Goal: Navigation & Orientation: Find specific page/section

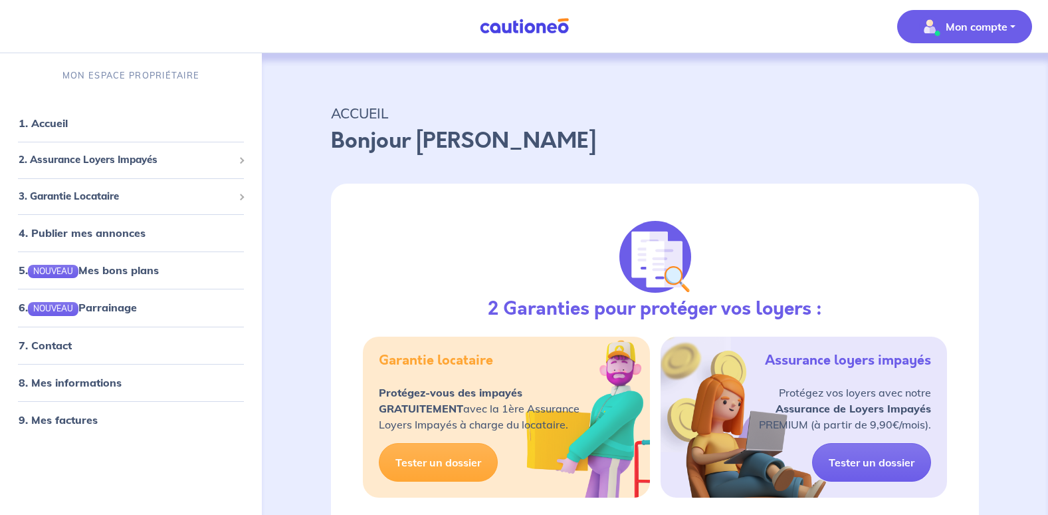
click at [955, 35] on span "Mon compte" at bounding box center [961, 26] width 94 height 21
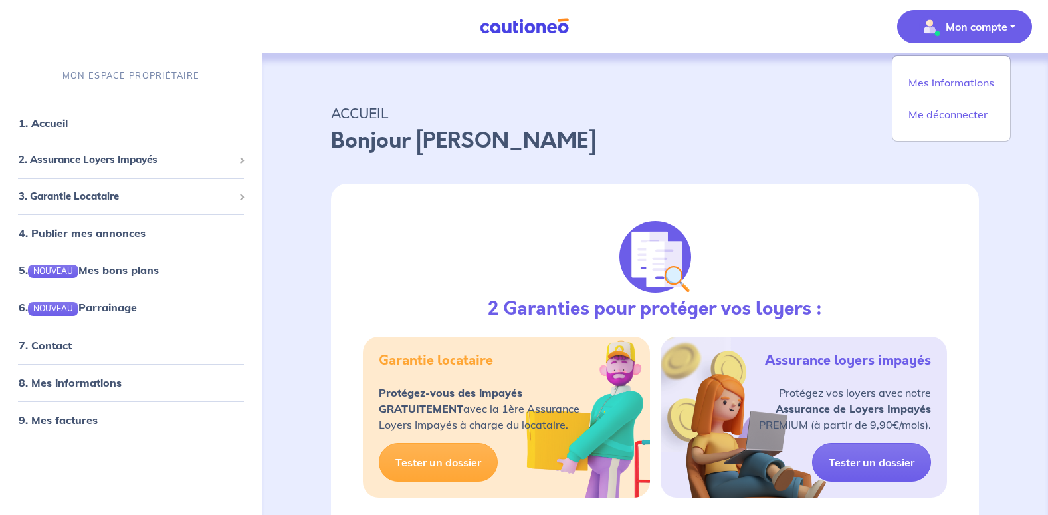
click at [745, 98] on div "ACCUEIL Bonjour Vincent" at bounding box center [655, 126] width 712 height 82
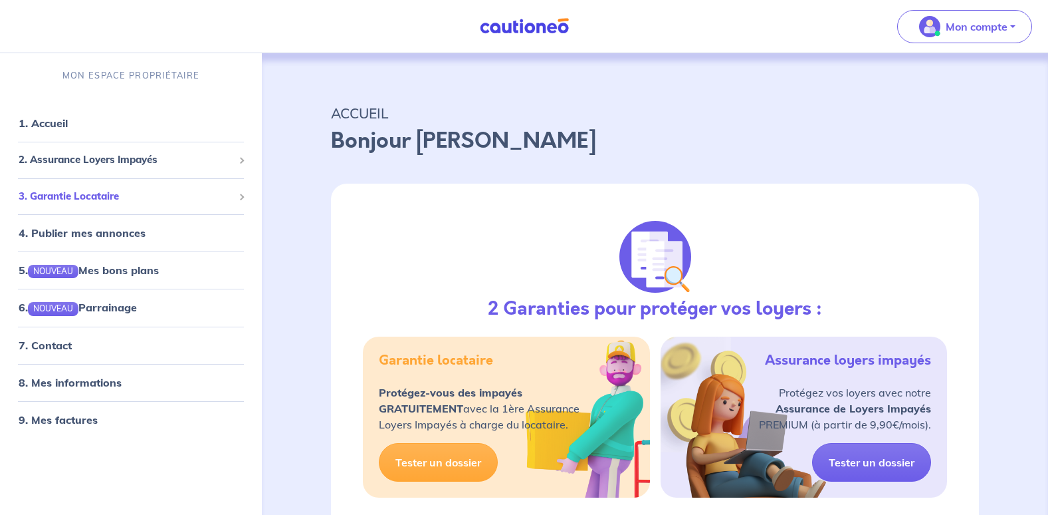
click at [166, 197] on span "3. Garantie Locataire" at bounding box center [126, 196] width 215 height 15
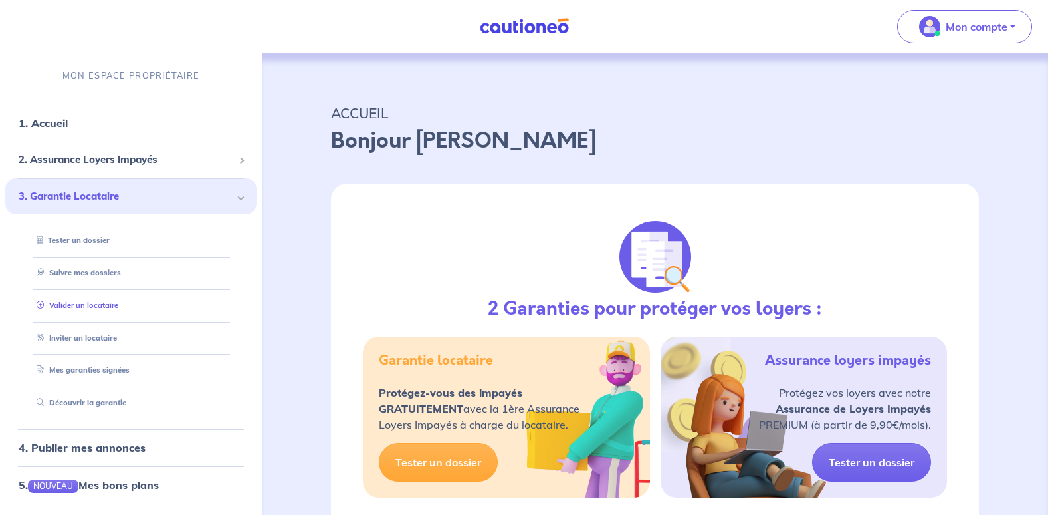
click at [85, 310] on link "Valider un locataire" at bounding box center [74, 304] width 87 height 9
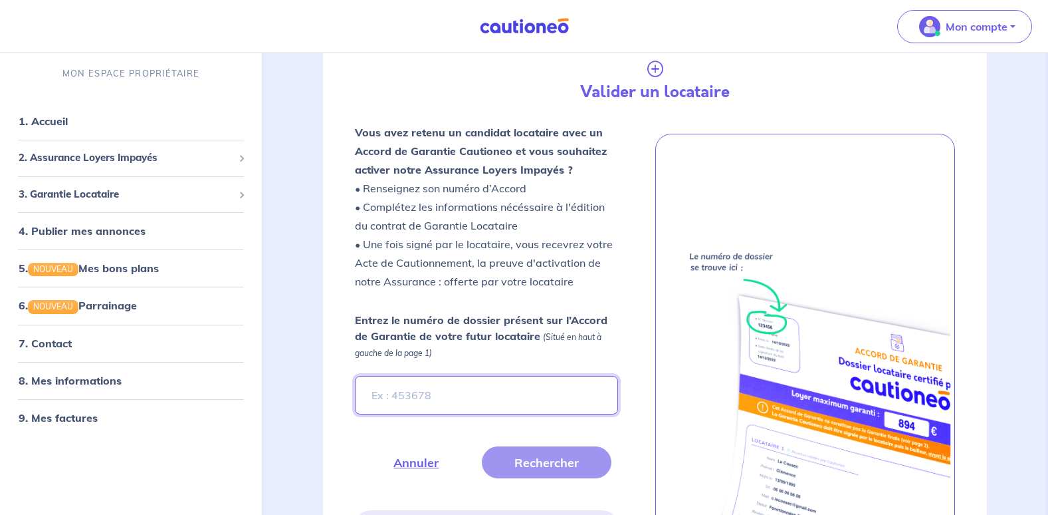
scroll to position [212, 0]
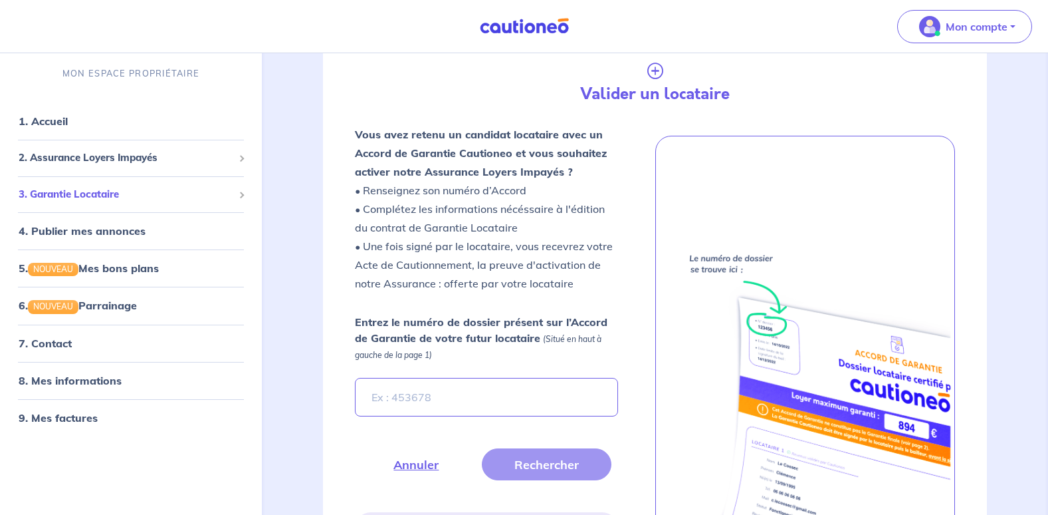
click at [113, 195] on span "3. Garantie Locataire" at bounding box center [126, 194] width 215 height 15
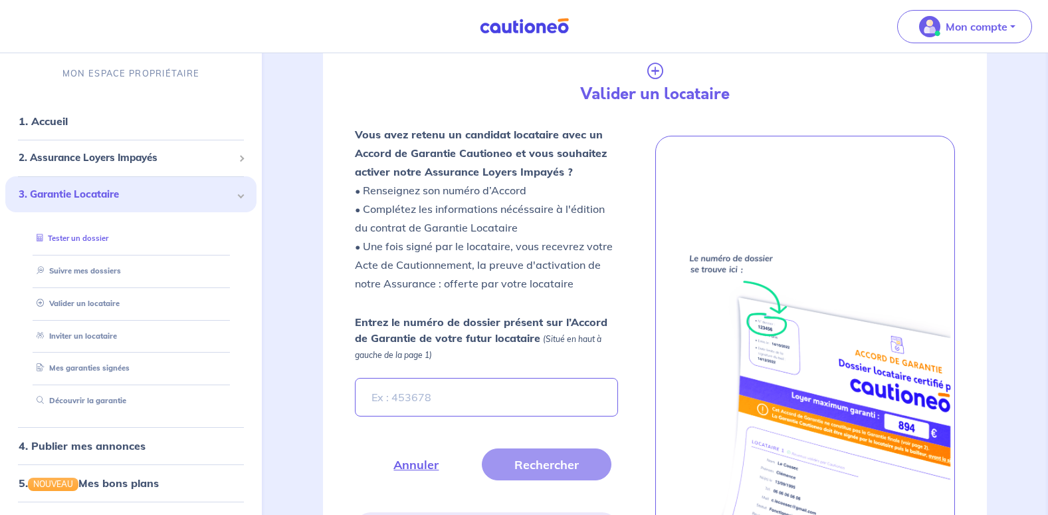
click at [104, 251] on li "Tester un dossier" at bounding box center [130, 239] width 219 height 33
click at [87, 239] on link "Tester un dossier" at bounding box center [69, 238] width 77 height 9
click at [96, 331] on link "Inviter un locataire" at bounding box center [73, 335] width 84 height 9
select select "FR"
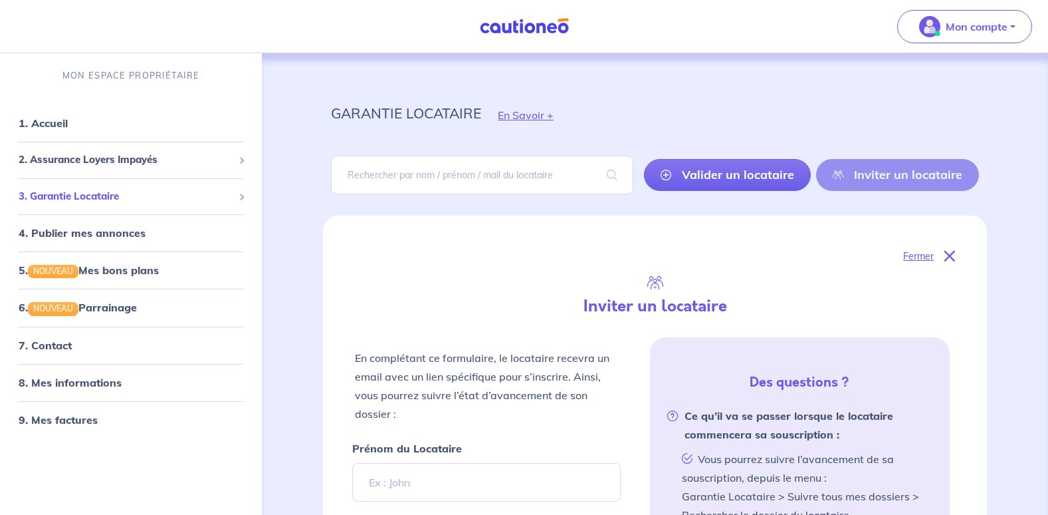
click at [199, 196] on span "3. Garantie Locataire" at bounding box center [126, 196] width 215 height 15
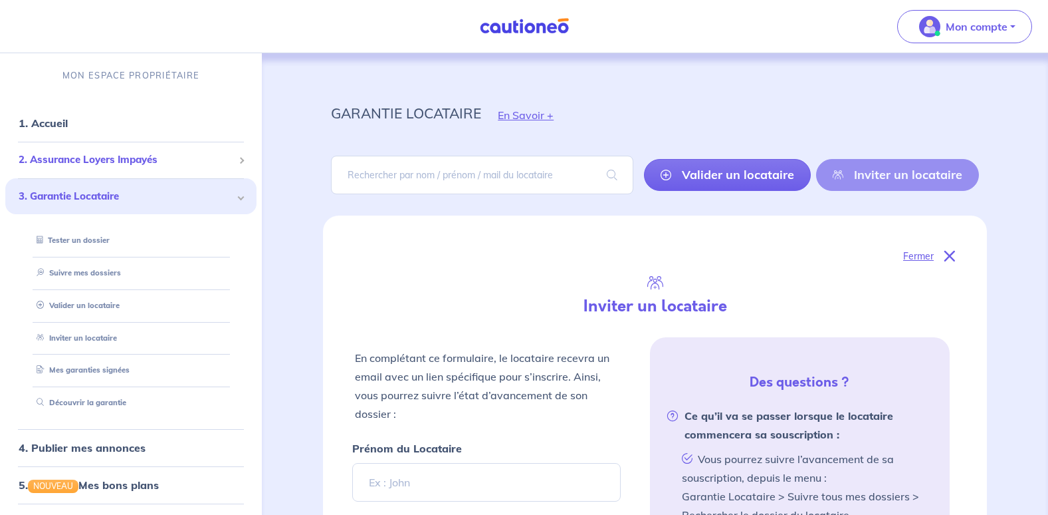
click at [204, 166] on span "2. Assurance Loyers Impayés" at bounding box center [126, 159] width 215 height 15
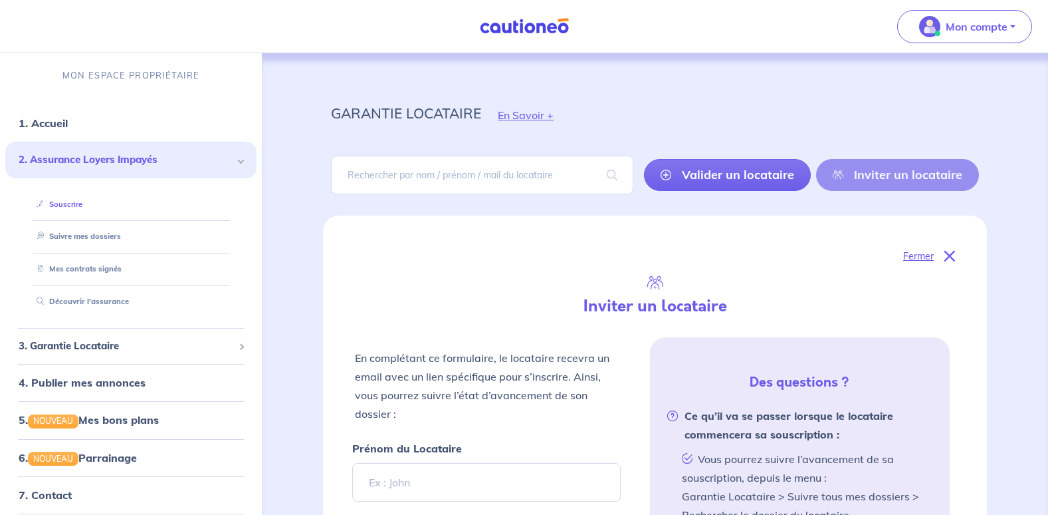
click at [59, 209] on link "Souscrire" at bounding box center [56, 203] width 51 height 9
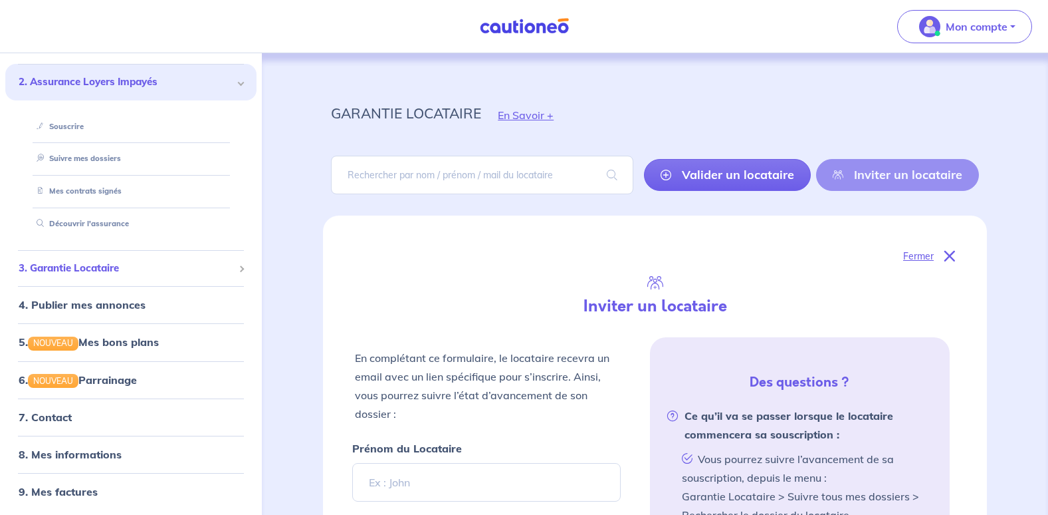
click at [205, 272] on span "3. Garantie Locataire" at bounding box center [126, 268] width 215 height 15
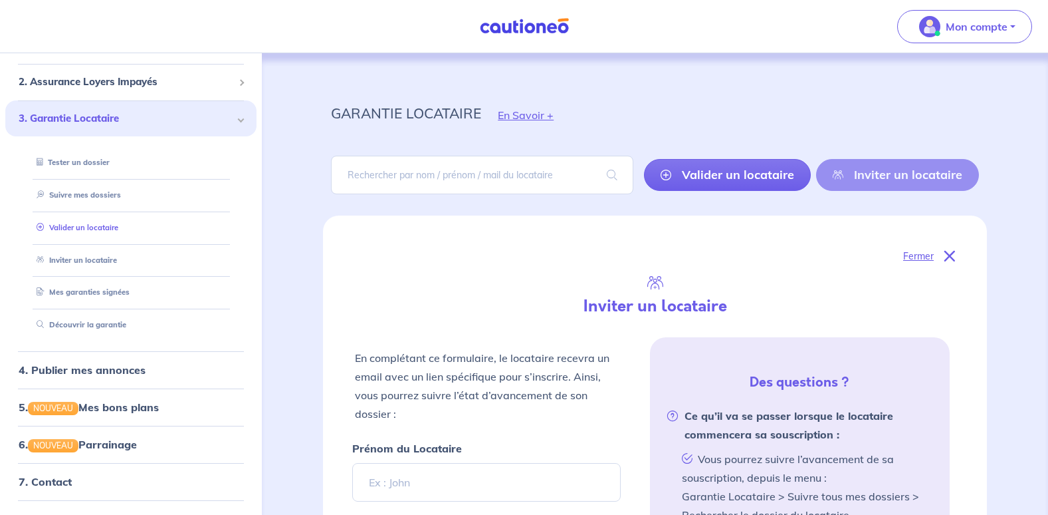
click at [105, 225] on link "Valider un locataire" at bounding box center [74, 227] width 87 height 9
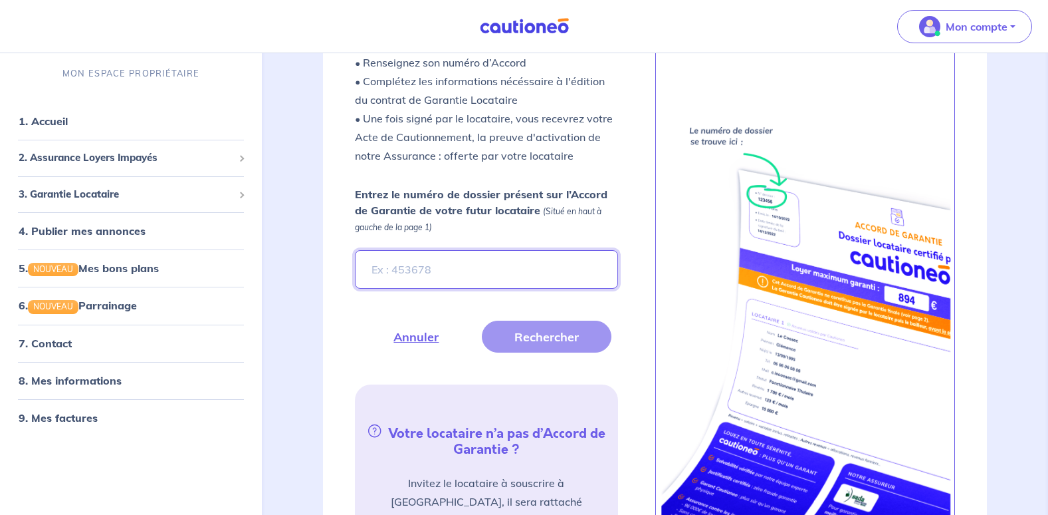
scroll to position [352, 0]
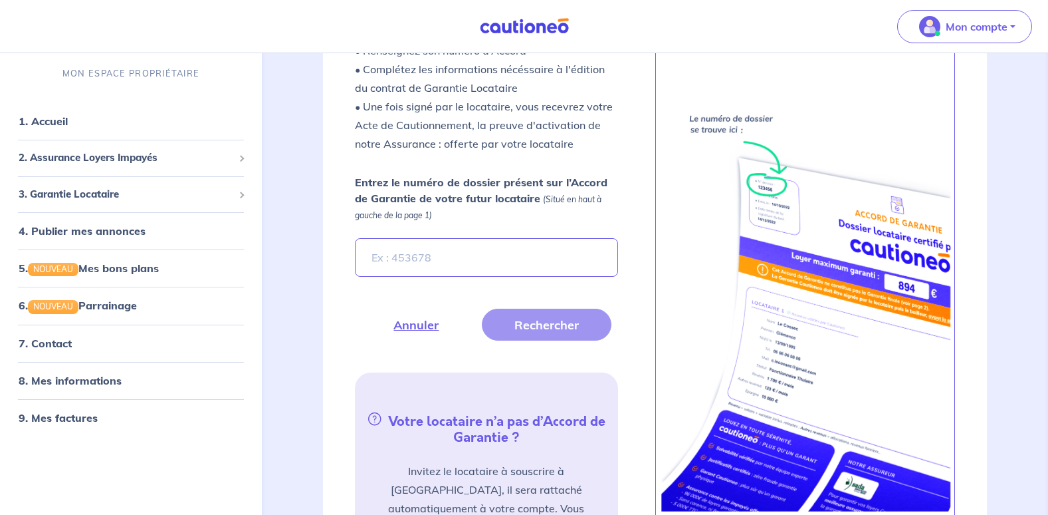
click at [105, 225] on link "4. Publier mes annonces" at bounding box center [82, 231] width 127 height 13
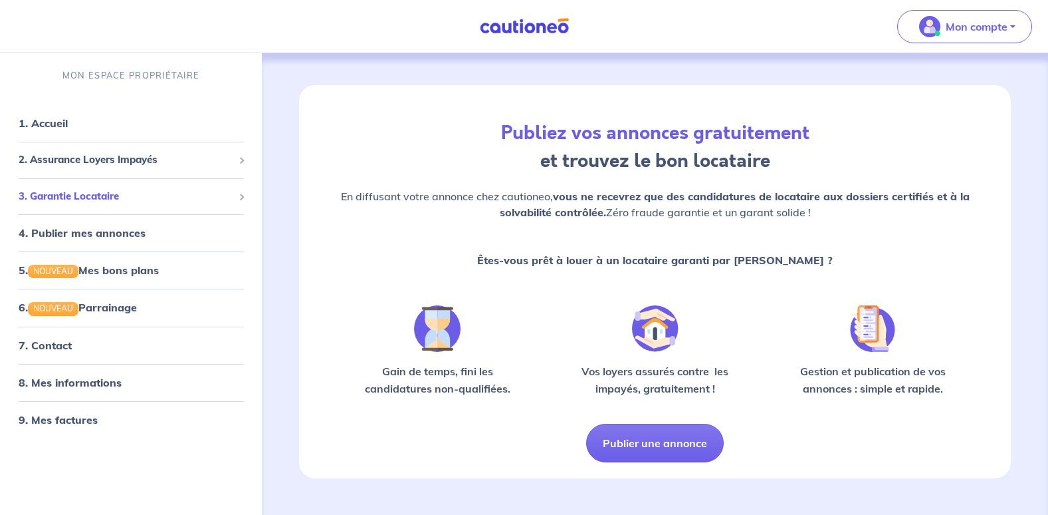
click at [102, 195] on span "3. Garantie Locataire" at bounding box center [126, 196] width 215 height 15
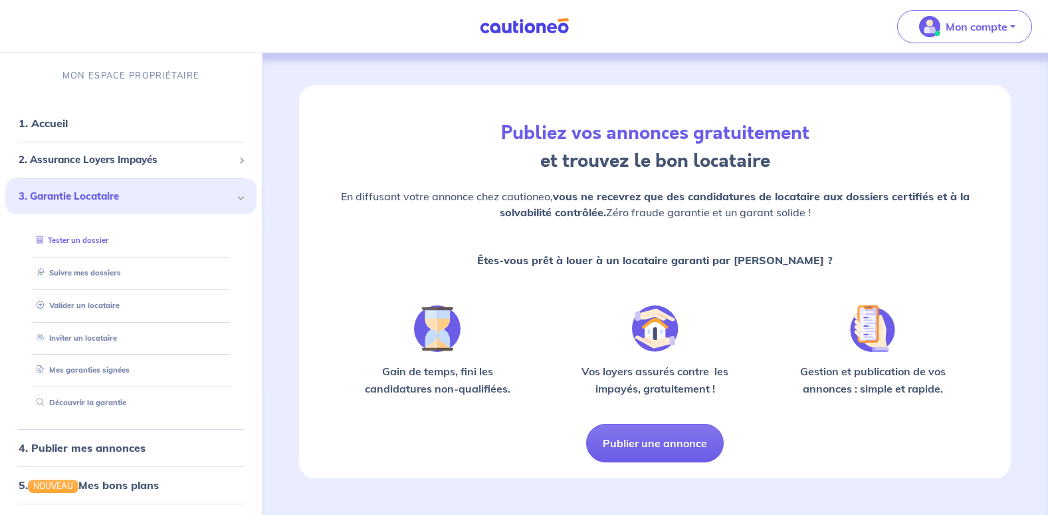
click at [89, 245] on link "Tester un dossier" at bounding box center [69, 239] width 77 height 9
